Goal: Information Seeking & Learning: Check status

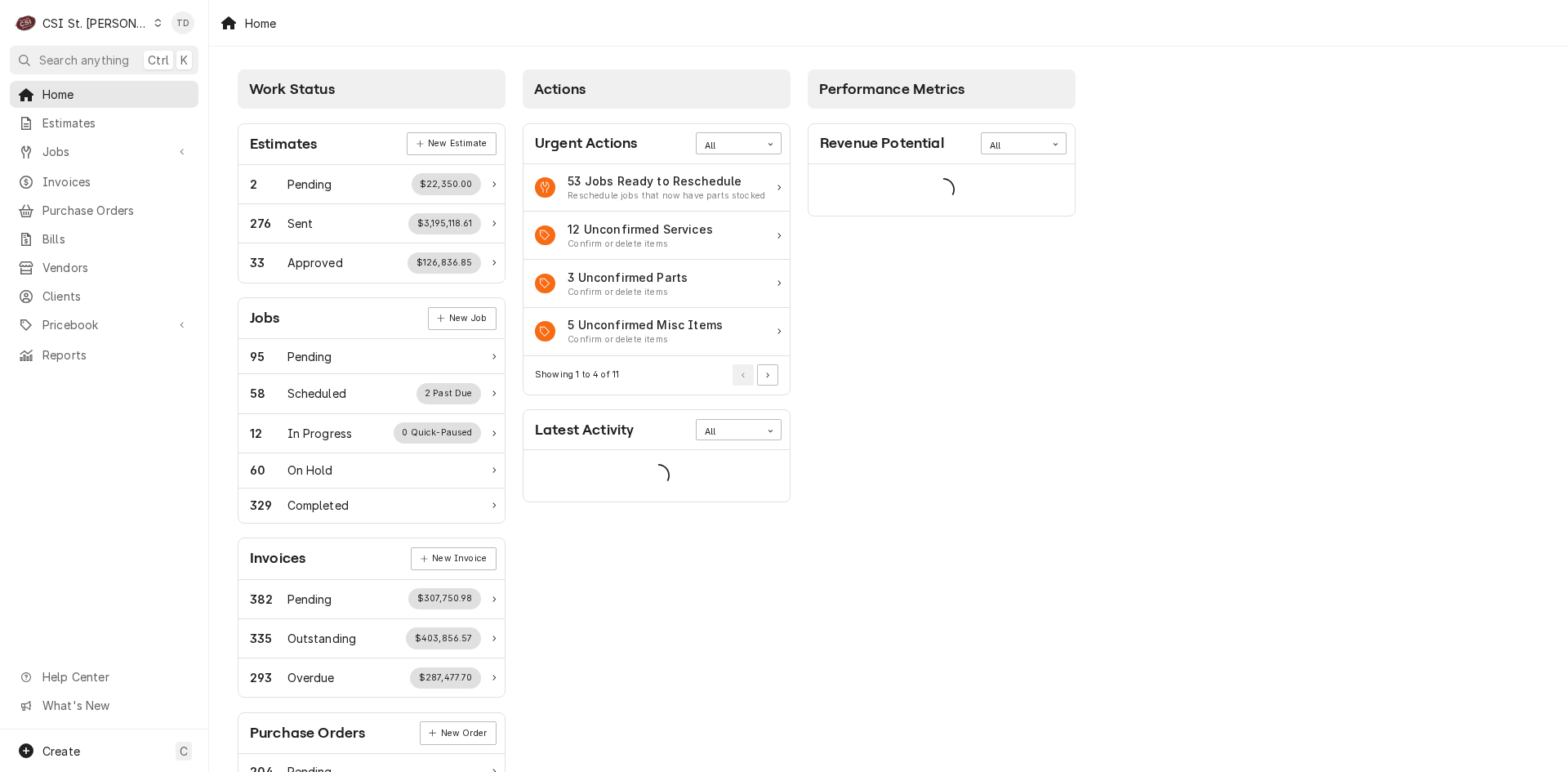
click at [131, 21] on div "C CSI St. Louis" at bounding box center [88, 23] width 157 height 33
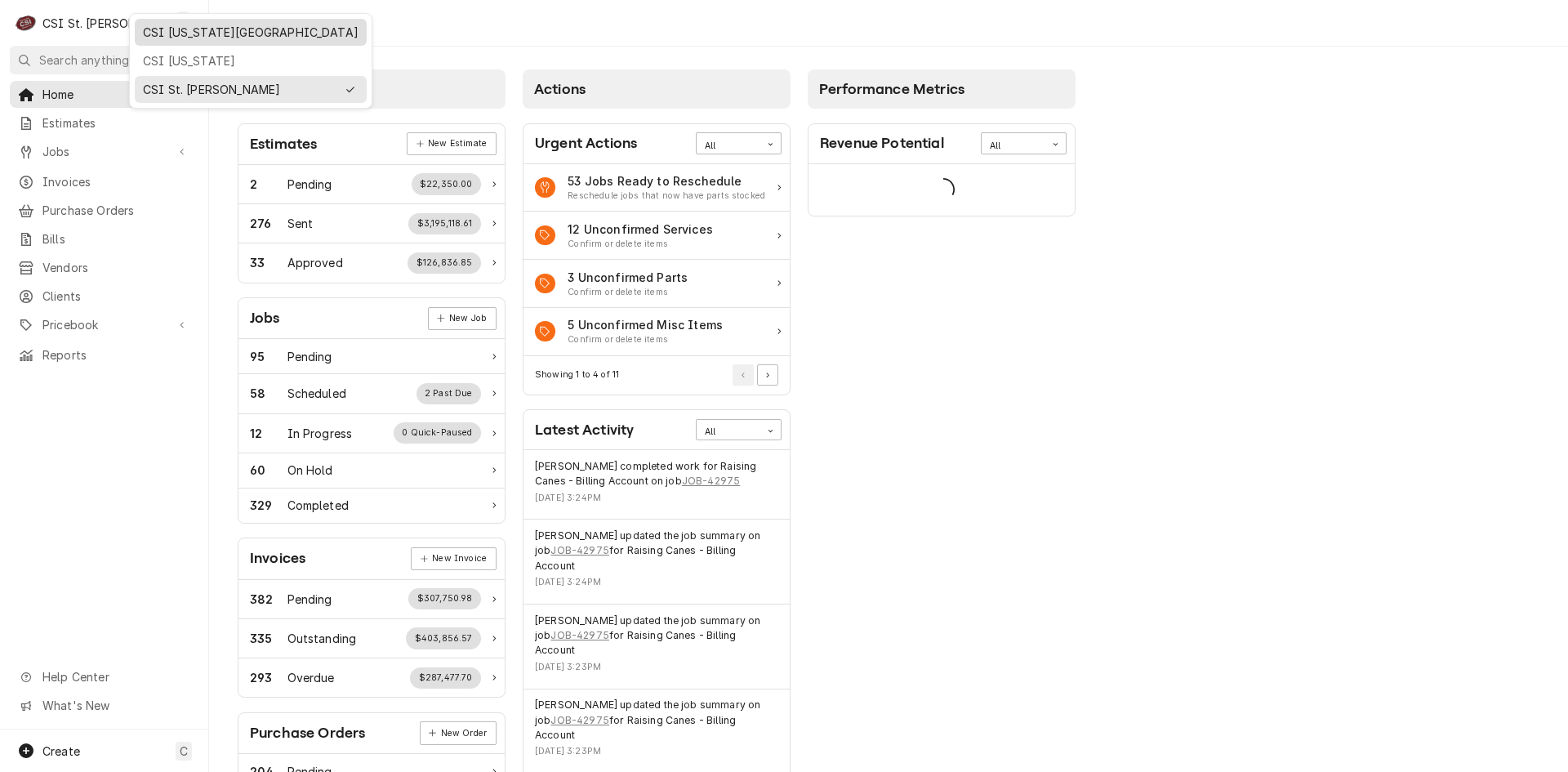
drag, startPoint x: 158, startPoint y: 61, endPoint x: 162, endPoint y: 36, distance: 25.3
click at [162, 36] on div "C CSI St. Louis TD" at bounding box center [104, 23] width 208 height 46
click at [155, 25] on icon "Dynamic Content Wrapper" at bounding box center [157, 23] width 6 height 8
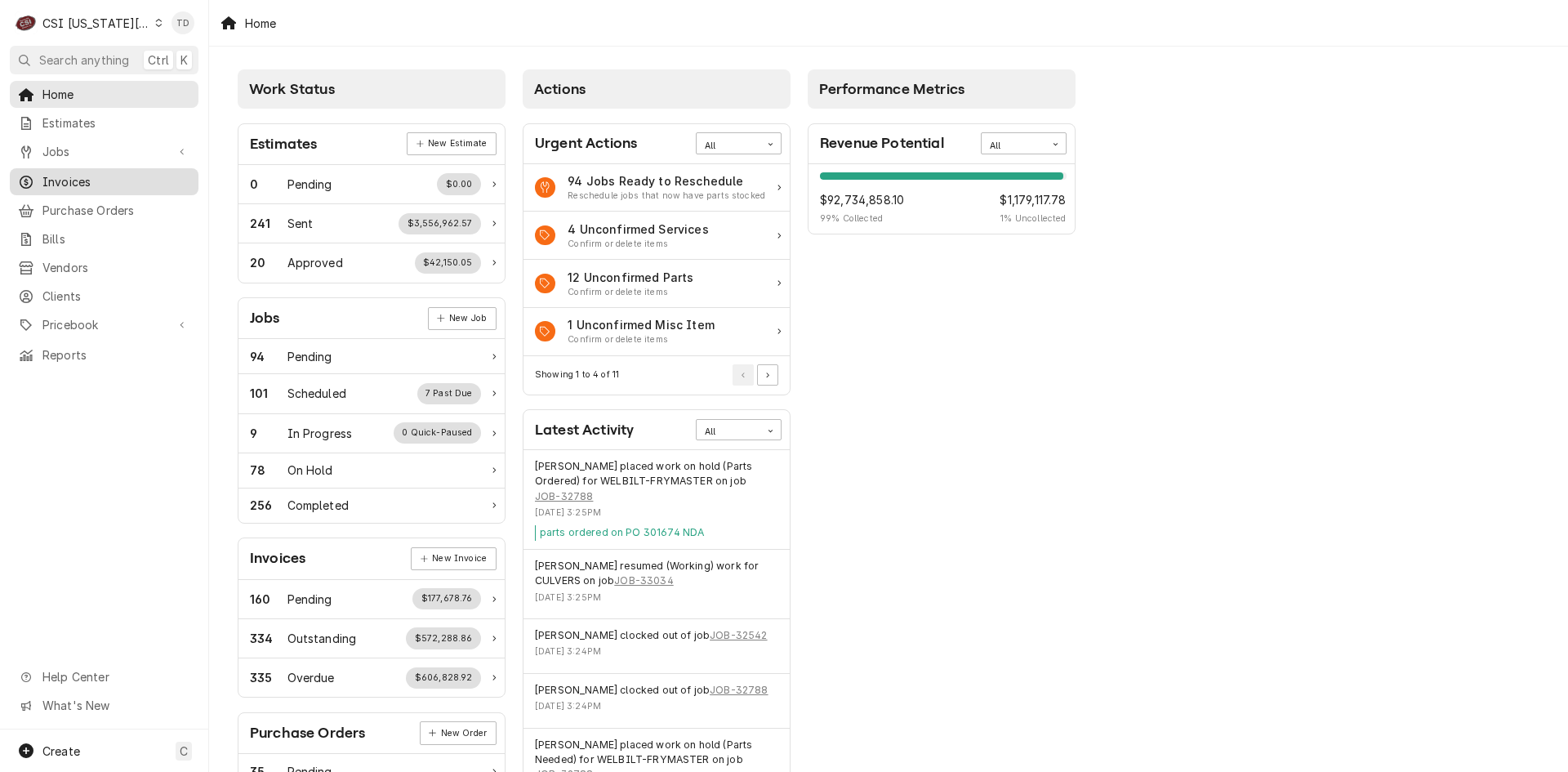
click at [115, 185] on div "Invoices" at bounding box center [104, 181] width 182 height 20
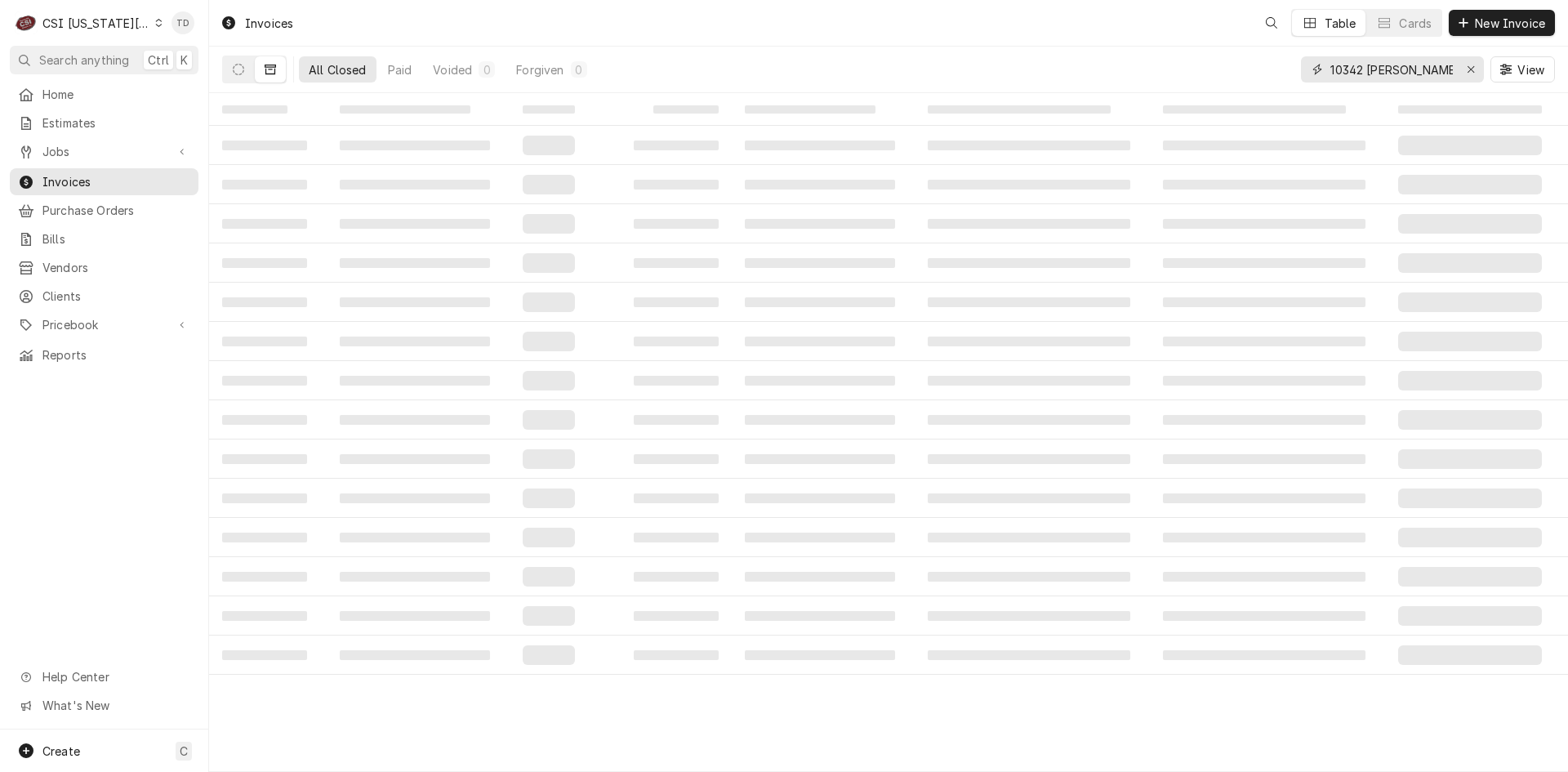
click at [1432, 73] on input "10342 [PERSON_NAME]" at bounding box center [1391, 69] width 123 height 26
click at [1432, 72] on input "10342 [PERSON_NAME]" at bounding box center [1391, 69] width 123 height 26
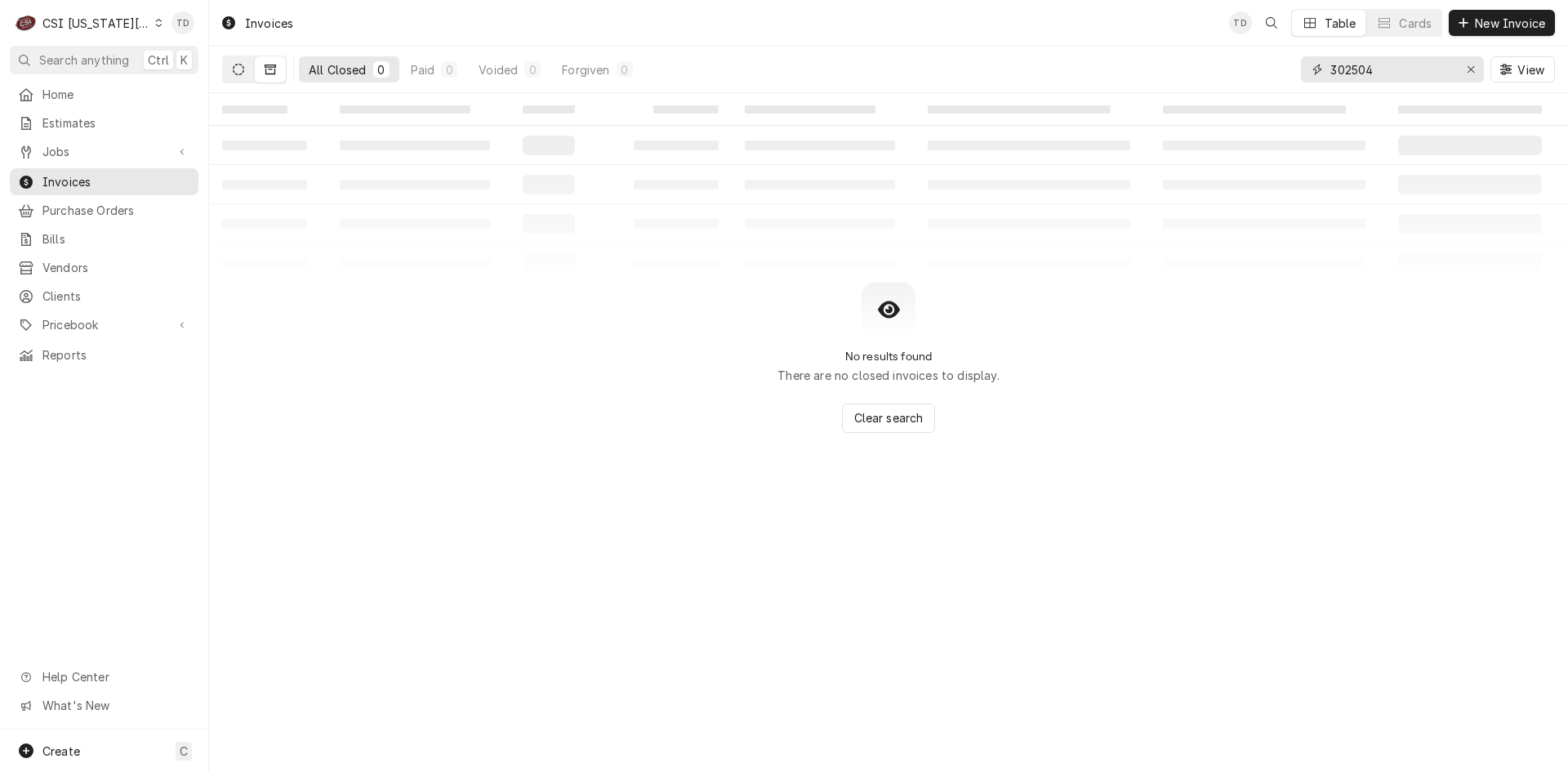
type input "302504"
click at [244, 76] on button "Dynamic Content Wrapper" at bounding box center [238, 69] width 31 height 26
